Goal: Navigation & Orientation: Find specific page/section

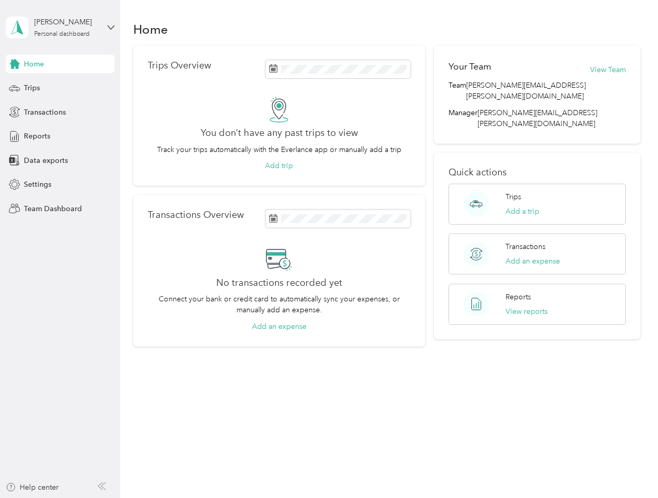
click at [329, 249] on div "No transactions recorded yet Connect your bank or credit card to automatically …" at bounding box center [279, 289] width 263 height 86
click at [60, 27] on div "[PERSON_NAME]" at bounding box center [66, 22] width 65 height 11
click at [60, 64] on div "You’re signed in as [PERSON_NAME][EMAIL_ADDRESS][PERSON_NAME][DOMAIN_NAME] Team…" at bounding box center [173, 91] width 335 height 106
click at [15, 64] on div "You’re signed in as [PERSON_NAME][EMAIL_ADDRESS][PERSON_NAME][DOMAIN_NAME] Team…" at bounding box center [173, 91] width 335 height 106
click at [60, 88] on div "Trips" at bounding box center [60, 88] width 109 height 19
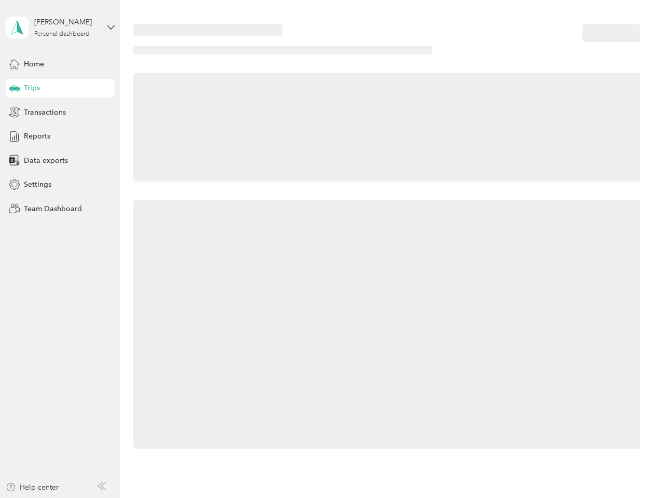
click at [15, 88] on icon at bounding box center [14, 87] width 11 height 5
click at [60, 112] on span "Transactions" at bounding box center [45, 112] width 42 height 11
click at [15, 112] on icon at bounding box center [14, 111] width 11 height 11
click at [60, 136] on div "Reports" at bounding box center [60, 136] width 109 height 19
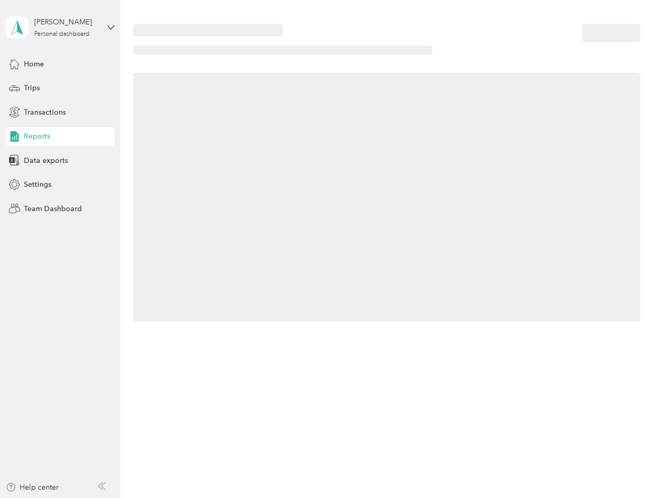
click at [15, 136] on icon at bounding box center [14, 136] width 11 height 11
